Goal: Find specific page/section: Find specific page/section

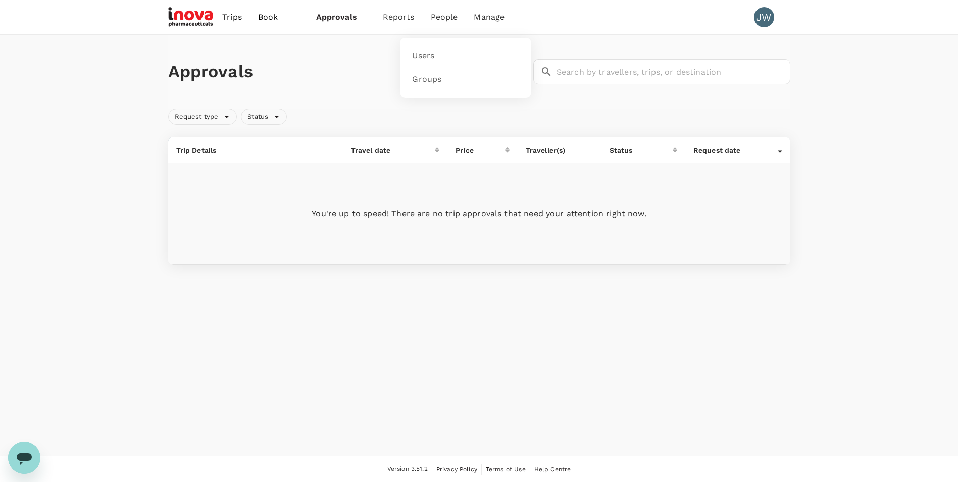
click at [438, 17] on span "People" at bounding box center [444, 17] width 27 height 12
click at [379, 55] on span "Bookings" at bounding box center [387, 56] width 36 height 12
